Goal: Task Accomplishment & Management: Manage account settings

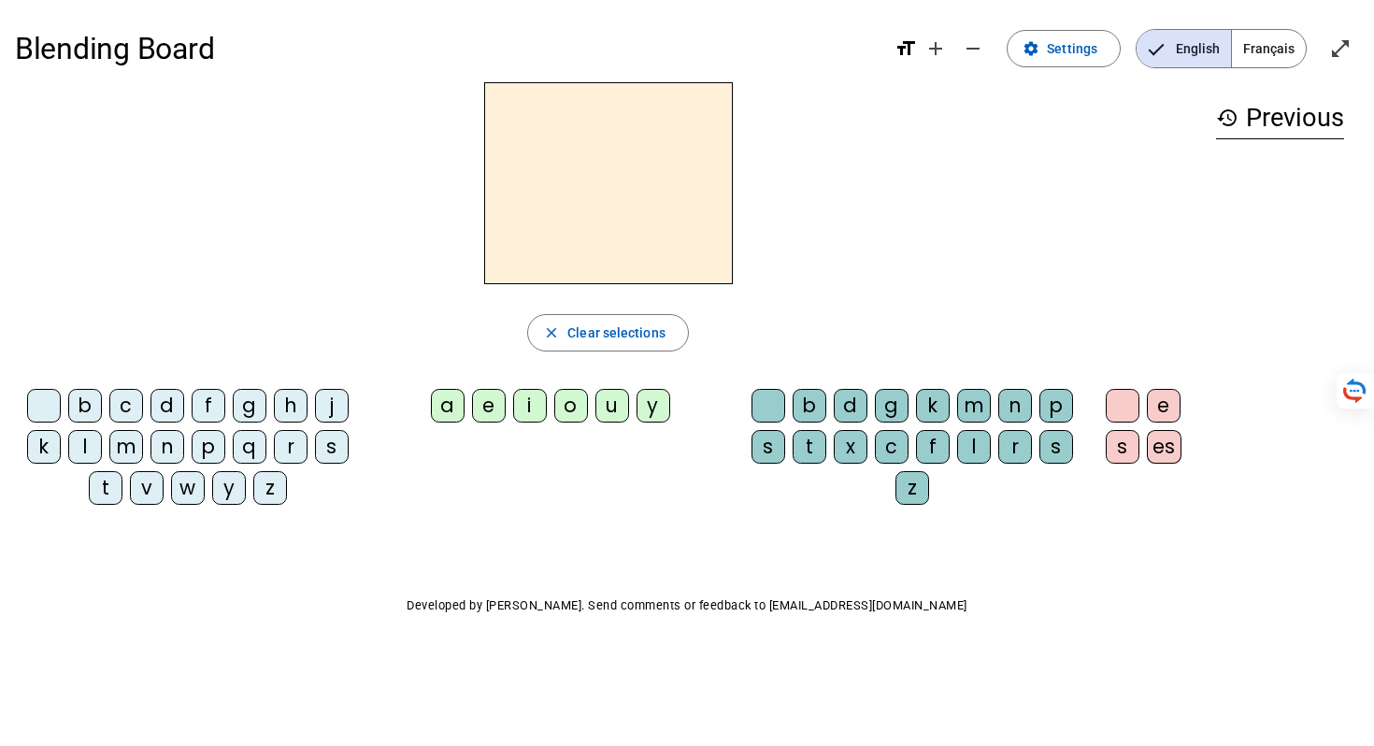
click at [122, 402] on div "c" at bounding box center [126, 406] width 34 height 34
click at [577, 335] on span "Clear selections" at bounding box center [616, 332] width 98 height 22
click at [1254, 49] on span "Français" at bounding box center [1269, 48] width 74 height 37
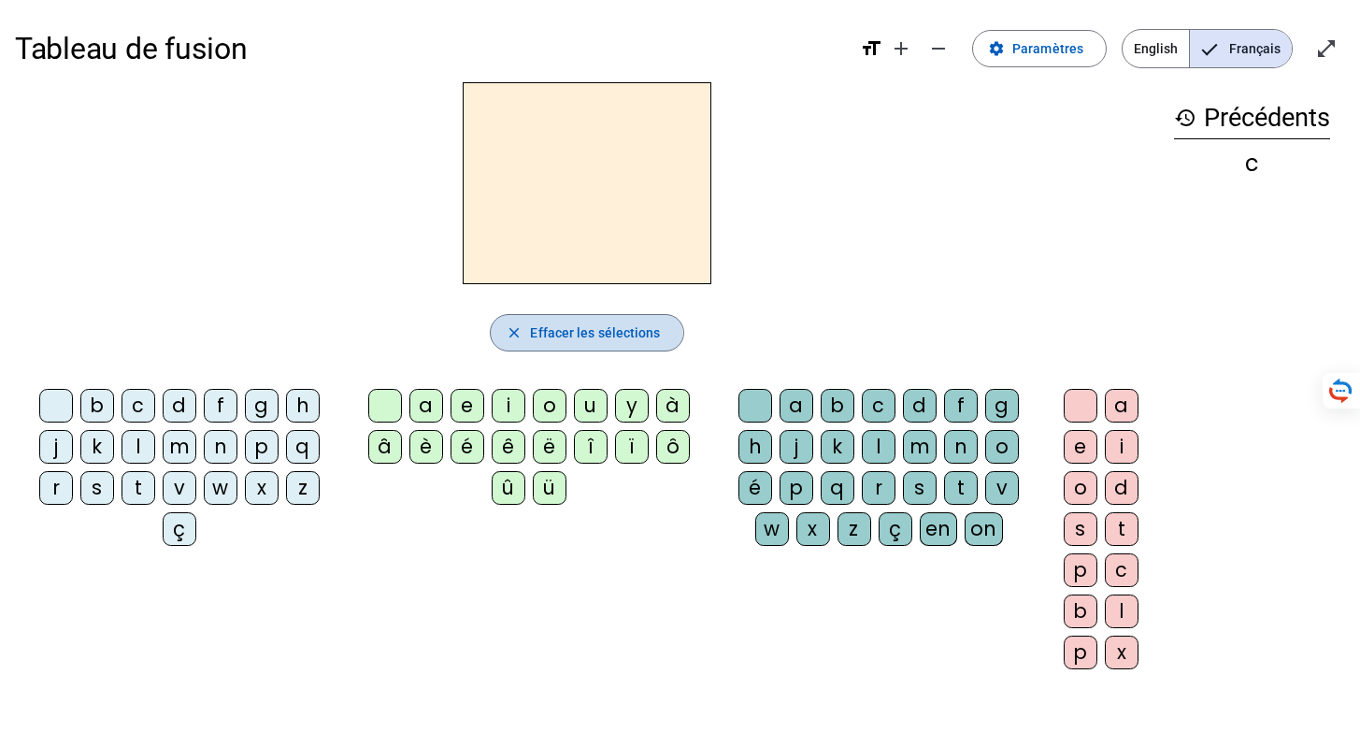
click at [507, 334] on mat-icon "close" at bounding box center [514, 332] width 17 height 17
click at [134, 407] on div "c" at bounding box center [138, 406] width 34 height 34
click at [178, 407] on div "d" at bounding box center [180, 406] width 34 height 34
click at [530, 340] on span "Effacer les sélections" at bounding box center [595, 332] width 130 height 22
click at [88, 398] on div "b" at bounding box center [97, 406] width 34 height 34
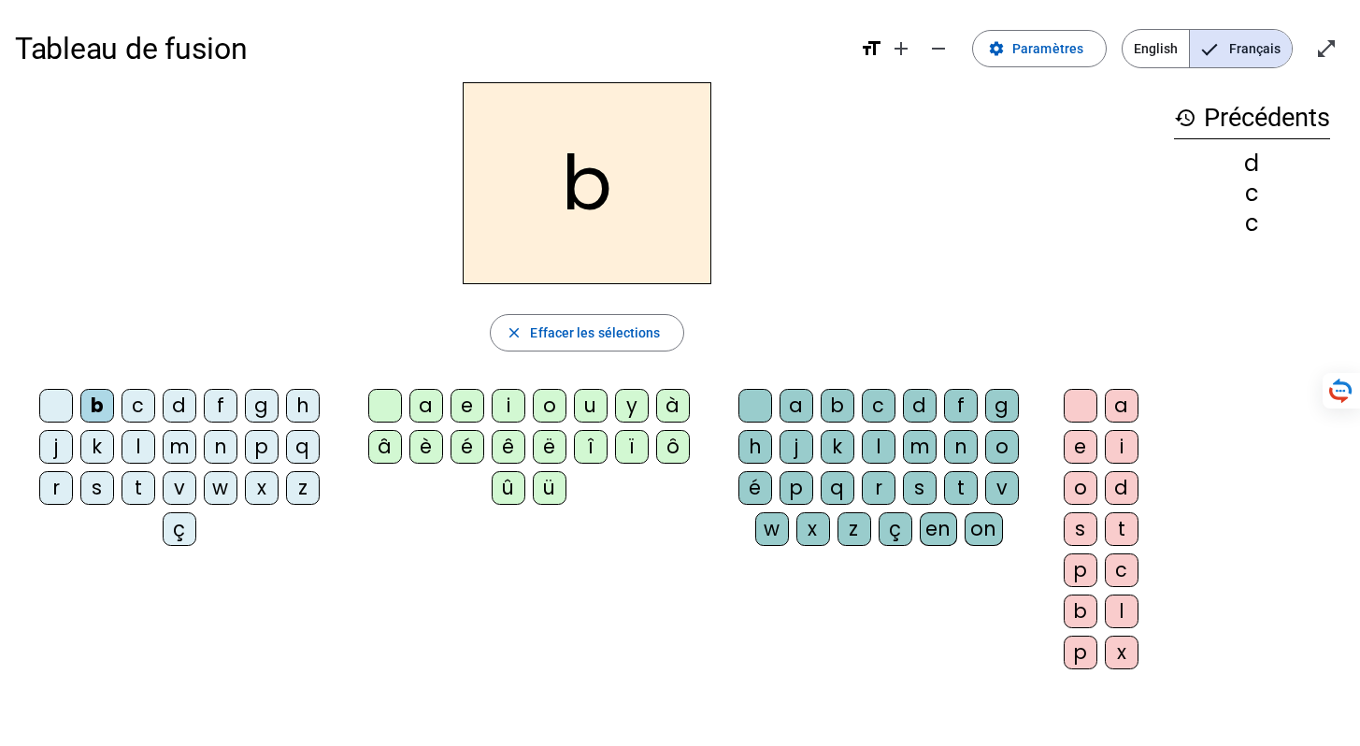
click at [556, 402] on div "o" at bounding box center [550, 406] width 34 height 34
click at [888, 442] on div "l" at bounding box center [879, 447] width 34 height 34
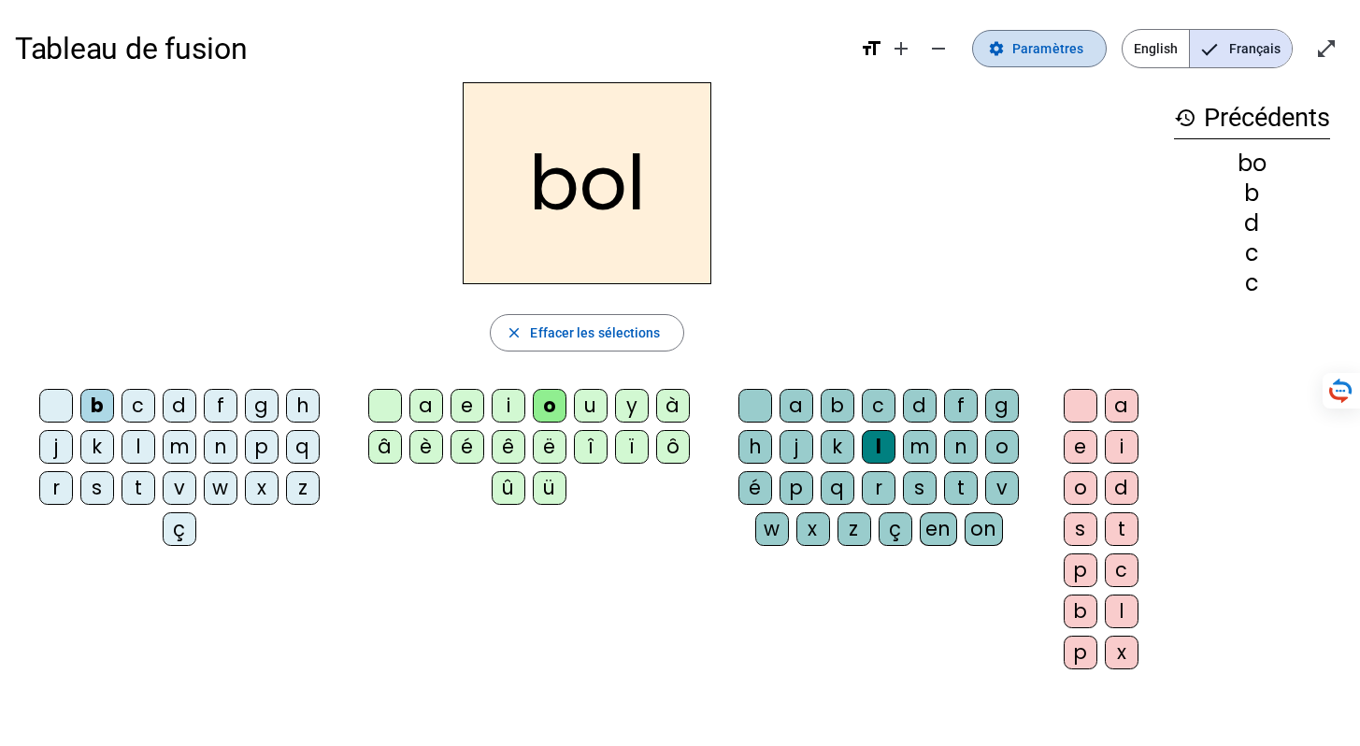
click at [996, 50] on mat-icon "settings" at bounding box center [996, 48] width 17 height 17
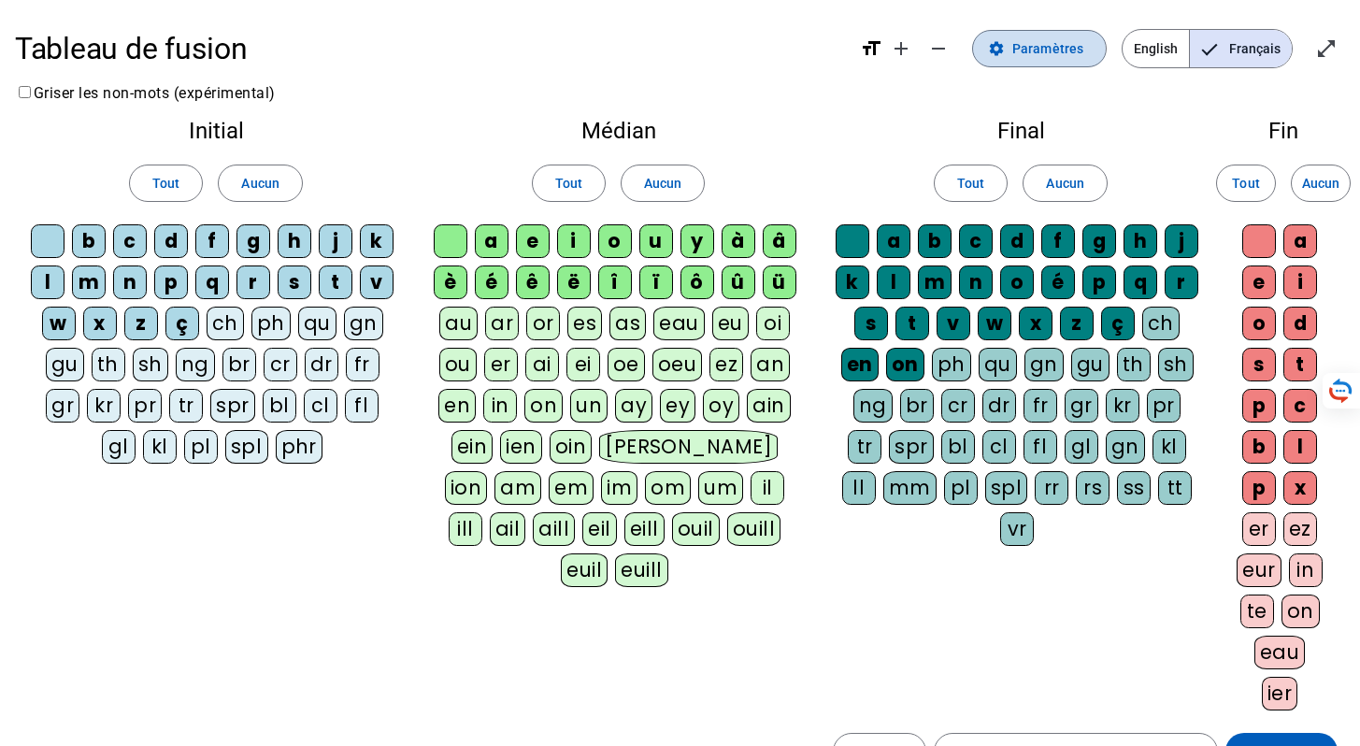
click at [1000, 49] on mat-icon "settings" at bounding box center [996, 48] width 17 height 17
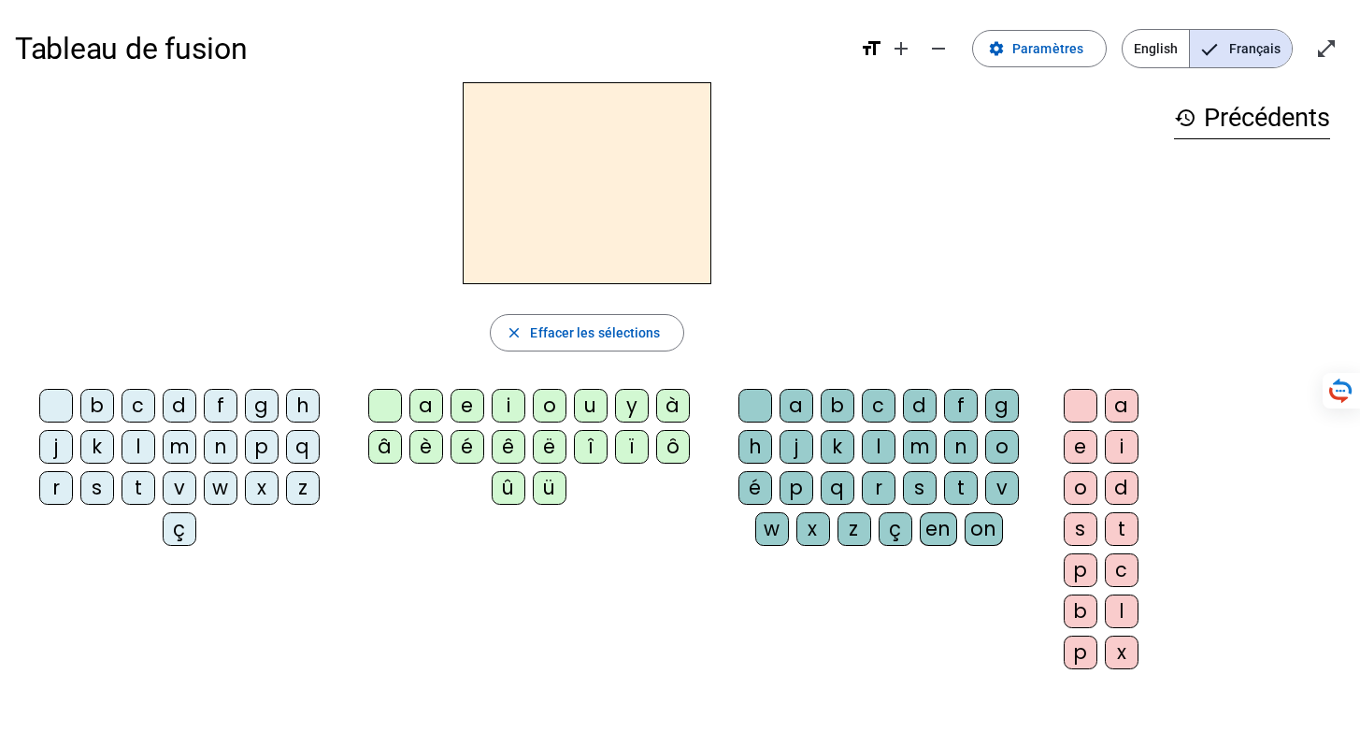
click at [152, 399] on div "c" at bounding box center [138, 406] width 34 height 34
click at [169, 406] on div "d" at bounding box center [180, 406] width 34 height 34
click at [211, 405] on div "f" at bounding box center [221, 406] width 34 height 34
click at [254, 401] on div "g" at bounding box center [262, 406] width 34 height 34
click at [286, 403] on div "h" at bounding box center [303, 406] width 34 height 34
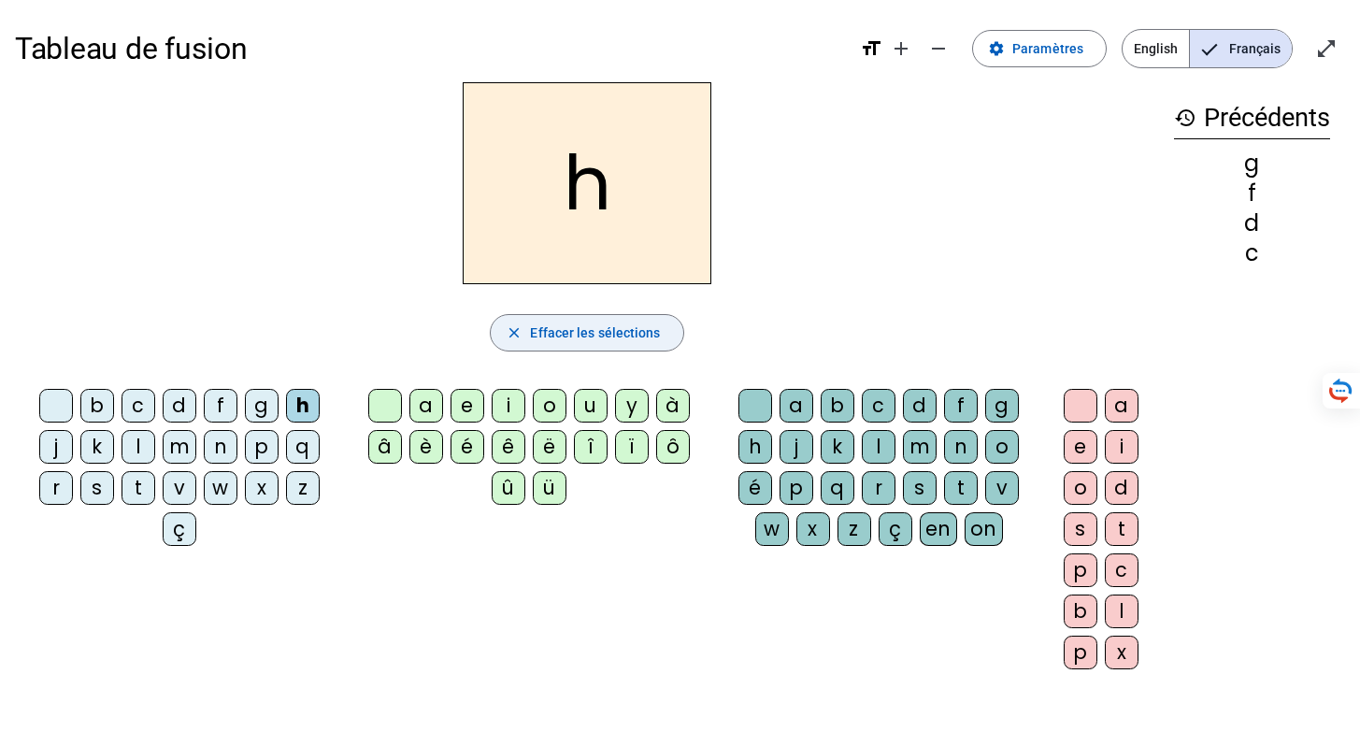
click at [508, 329] on mat-icon "close" at bounding box center [514, 332] width 17 height 17
click at [1178, 124] on mat-icon "history" at bounding box center [1185, 118] width 22 height 22
click at [1181, 115] on mat-icon "history" at bounding box center [1185, 118] width 22 height 22
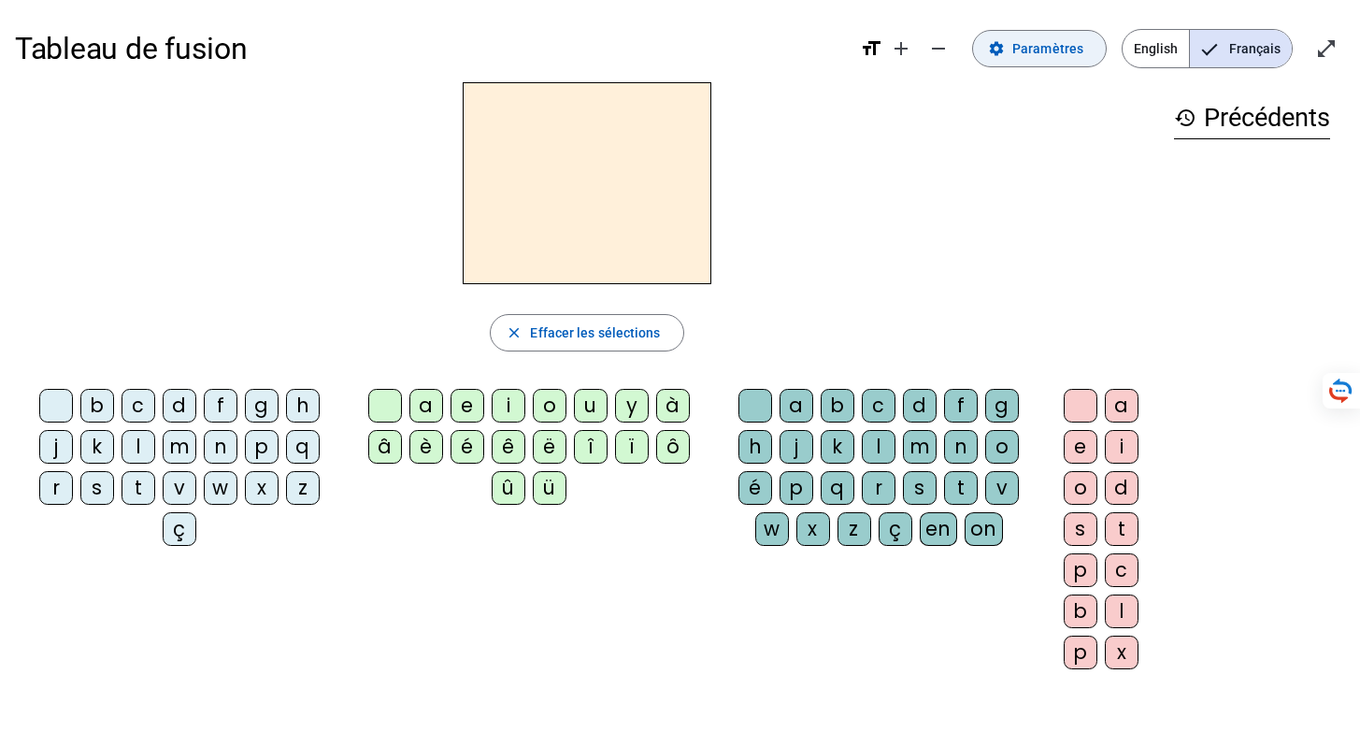
click at [1051, 51] on span "Paramètres" at bounding box center [1047, 48] width 71 height 22
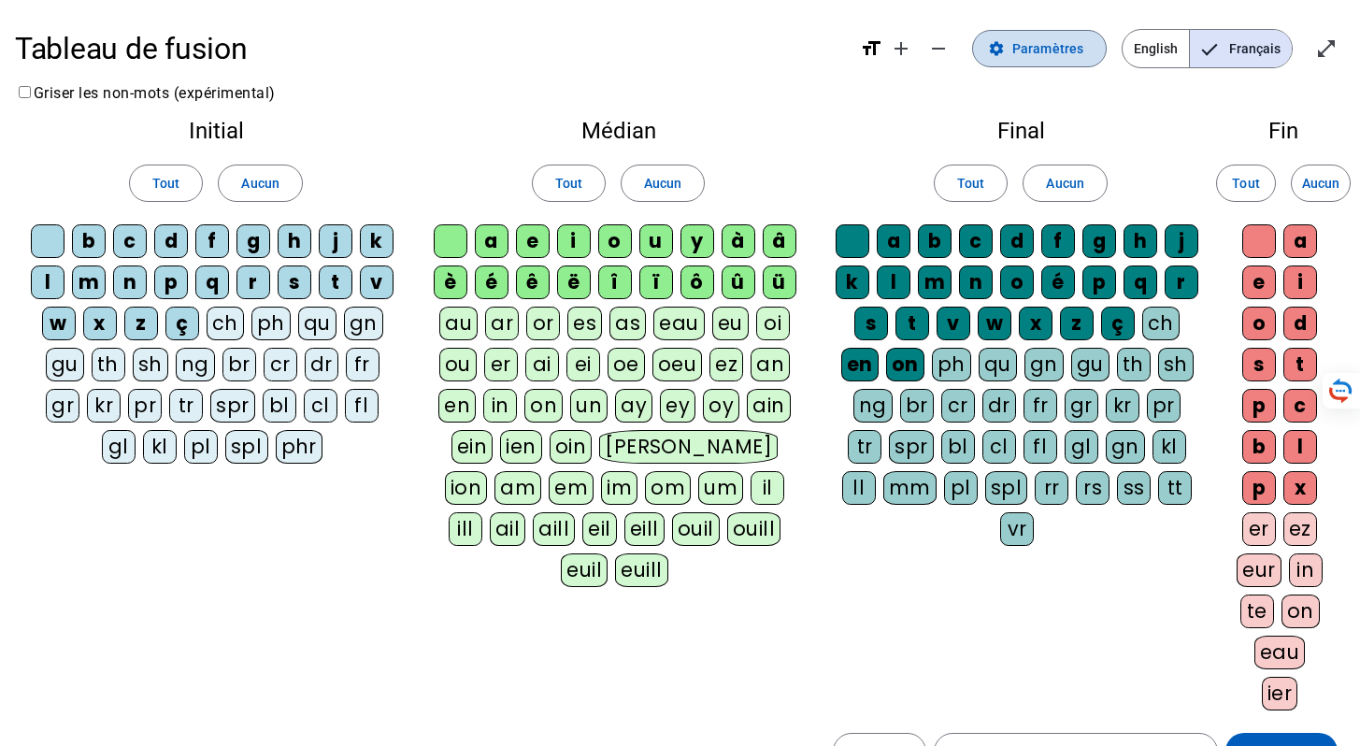
click at [1051, 51] on span "Paramètres" at bounding box center [1047, 48] width 71 height 22
click at [948, 46] on mat-icon "remove" at bounding box center [938, 48] width 22 height 22
